Goal: Task Accomplishment & Management: Manage account settings

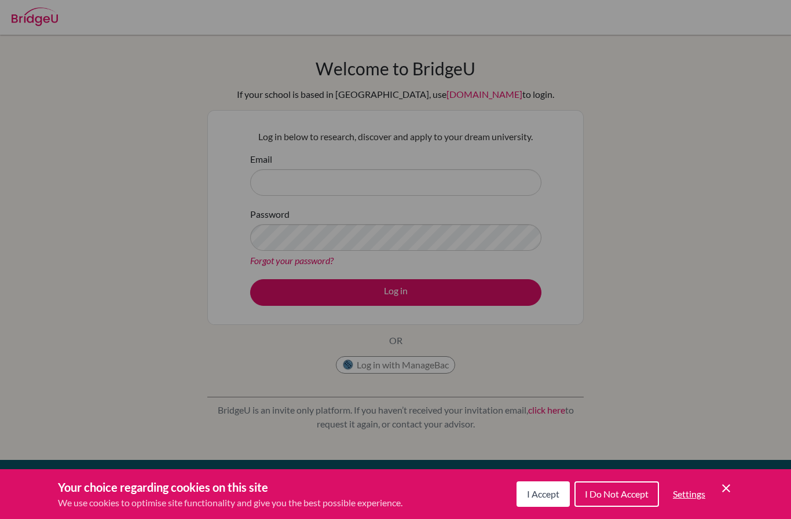
click at [274, 179] on div "Cookie Preferences" at bounding box center [395, 259] width 791 height 519
click at [273, 182] on div "Cookie Preferences" at bounding box center [395, 259] width 791 height 519
click at [286, 178] on div "Cookie Preferences" at bounding box center [395, 259] width 791 height 519
click at [168, 124] on div "Cookie Preferences" at bounding box center [395, 259] width 791 height 519
click at [726, 483] on icon "Cookie Control Close Icon" at bounding box center [726, 488] width 14 height 14
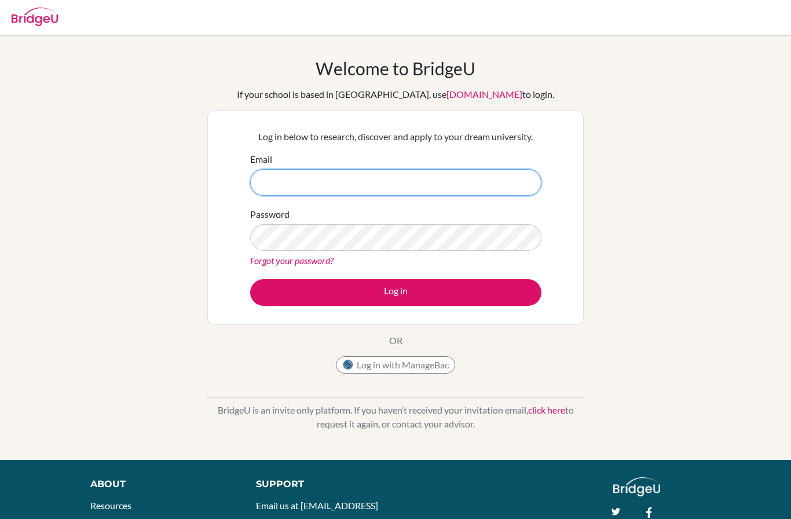
click at [292, 186] on input "Email" at bounding box center [395, 182] width 291 height 27
click at [275, 185] on input "Email" at bounding box center [395, 182] width 291 height 27
paste input "[EMAIL_ADDRESS][DOMAIN_NAME]"
type input "[EMAIL_ADDRESS][DOMAIN_NAME]"
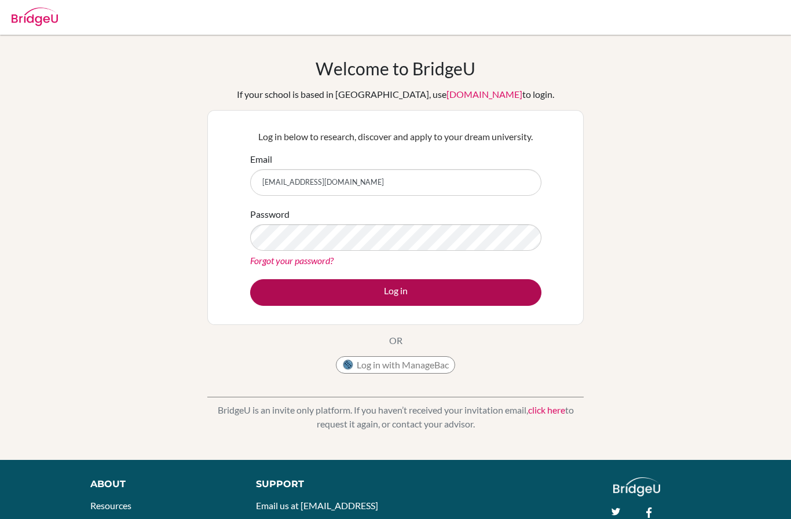
click at [282, 292] on button "Log in" at bounding box center [395, 292] width 291 height 27
